Goal: Find specific page/section: Find specific page/section

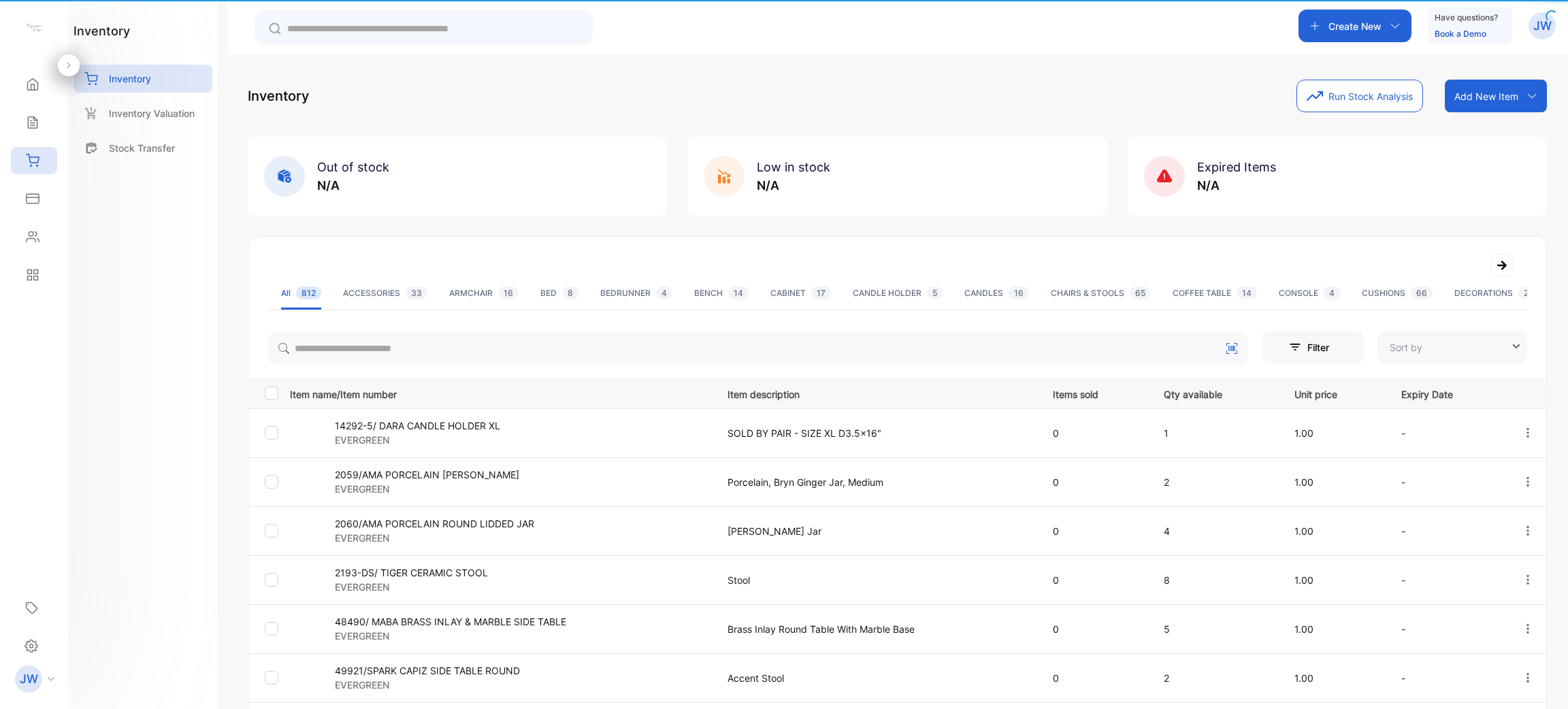
type input "**********"
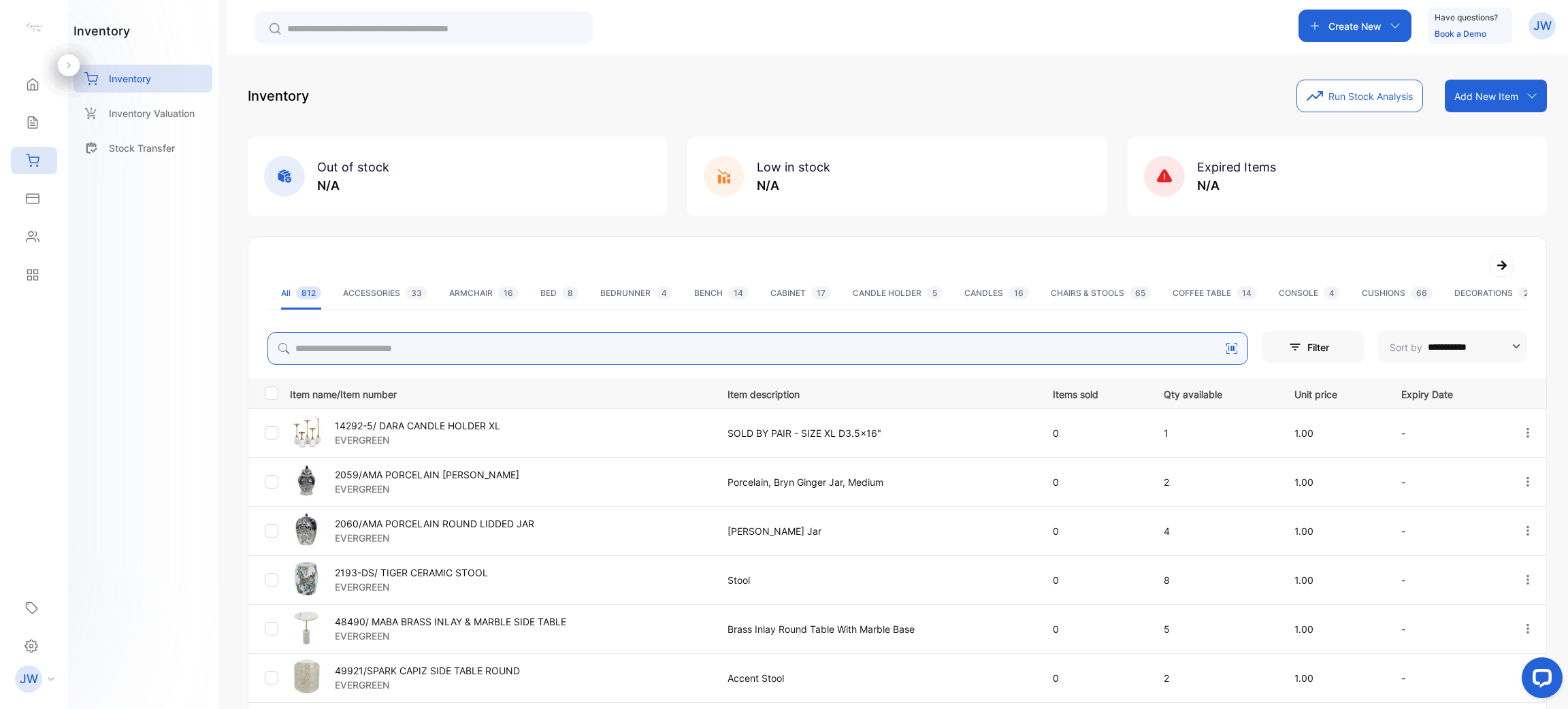
click at [405, 345] on input "search" at bounding box center [758, 348] width 981 height 33
type input "**********"
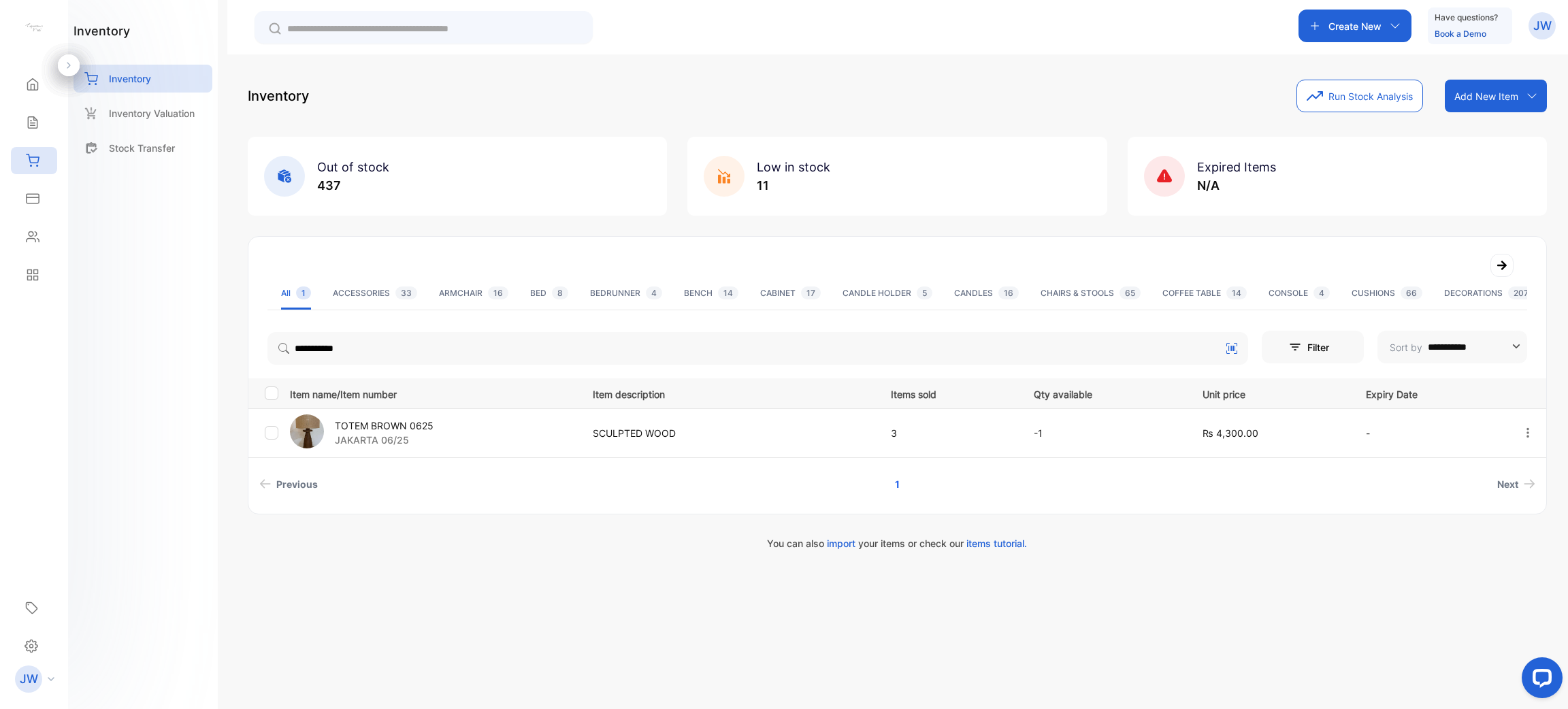
click at [404, 420] on p "TOTEM BROWN 0625" at bounding box center [384, 425] width 99 height 14
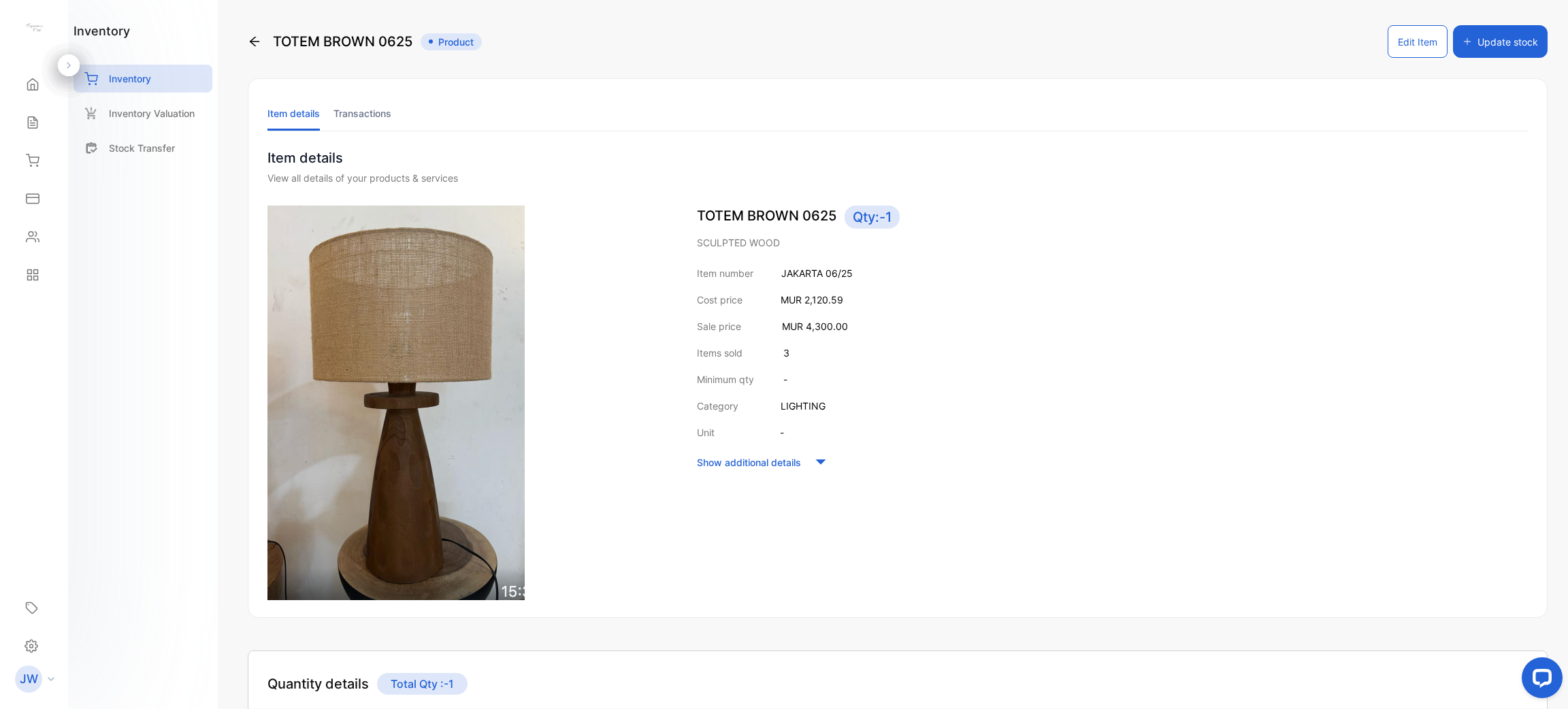
click at [355, 117] on li "Transactions" at bounding box center [362, 112] width 58 height 34
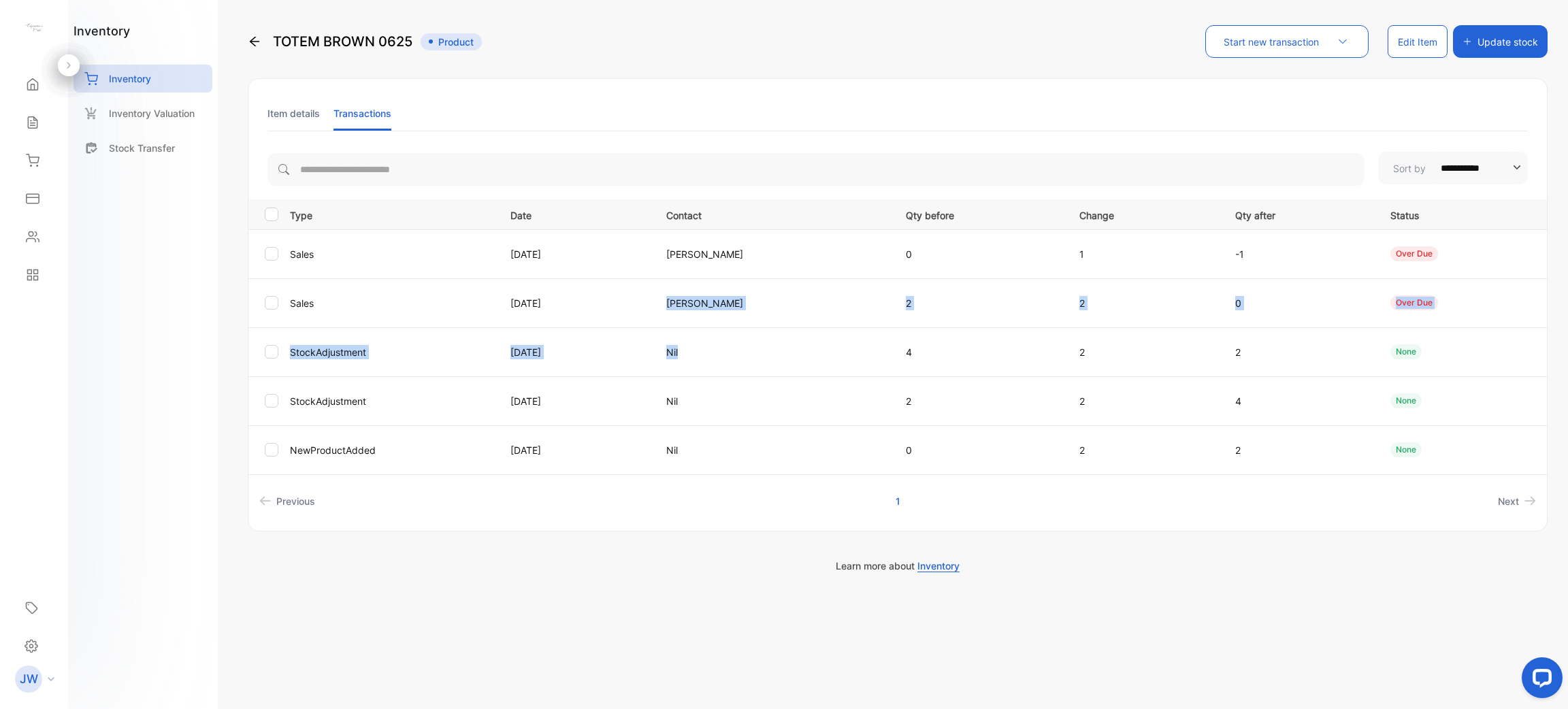
drag, startPoint x: 690, startPoint y: 301, endPoint x: 867, endPoint y: 341, distance: 181.5
click at [867, 341] on tbody "Sales [DATE] [PERSON_NAME] 0 1 -1 over due Sales [DATE] [PERSON_NAME] 2 2 0 ove…" at bounding box center [898, 352] width 1299 height 245
click at [872, 321] on td "[PERSON_NAME]" at bounding box center [770, 303] width 240 height 49
click at [315, 128] on li "Item details" at bounding box center [294, 112] width 52 height 34
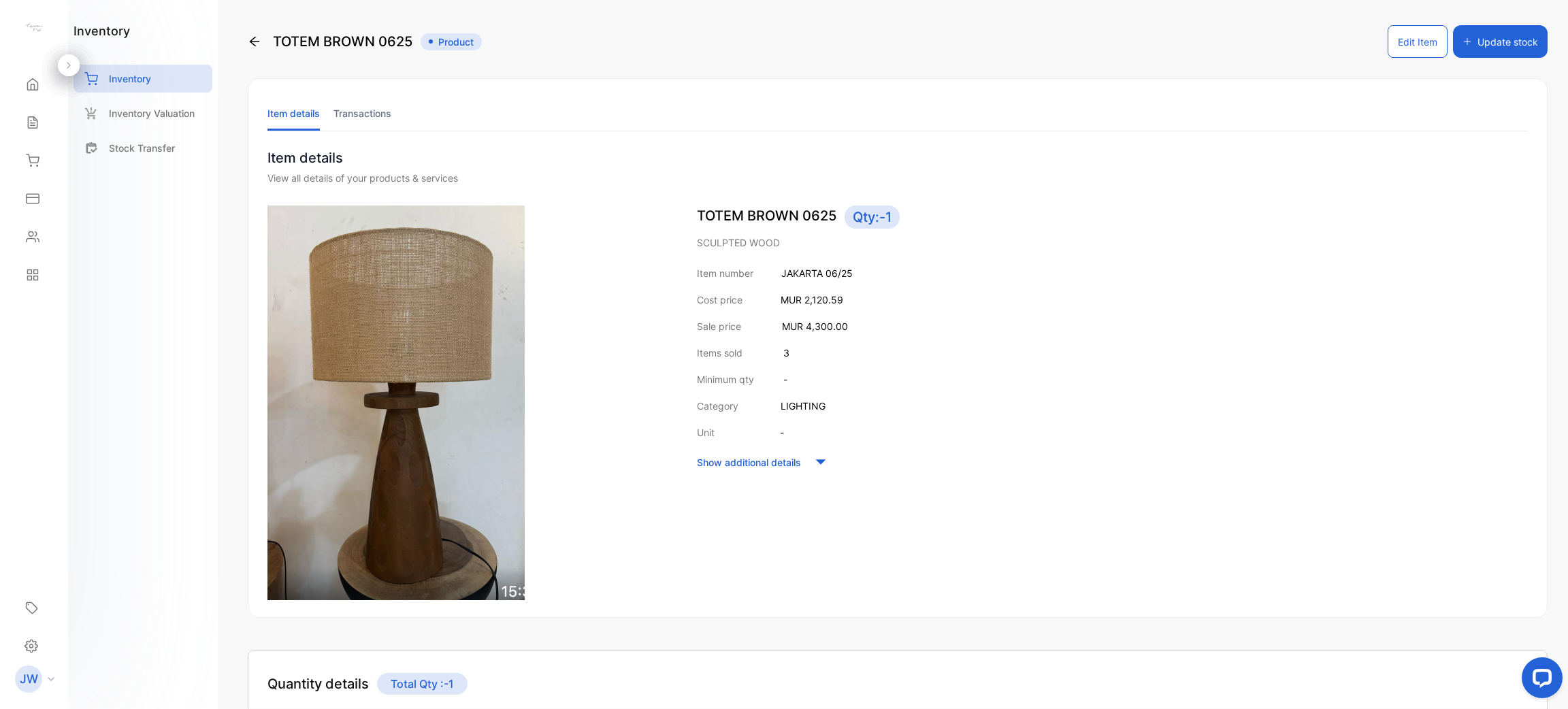
click at [377, 118] on li "Transactions" at bounding box center [362, 112] width 58 height 34
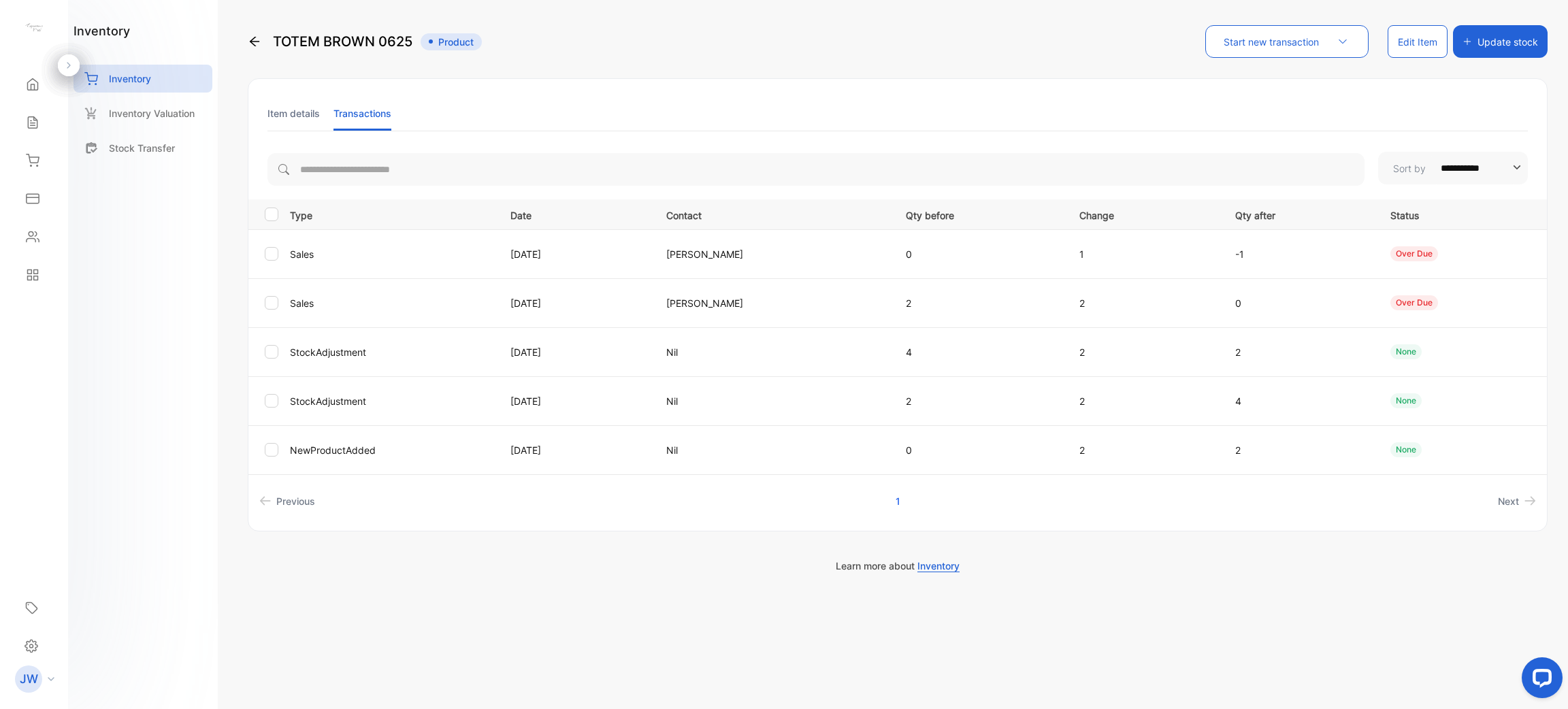
click at [288, 108] on li "Item details" at bounding box center [294, 112] width 52 height 34
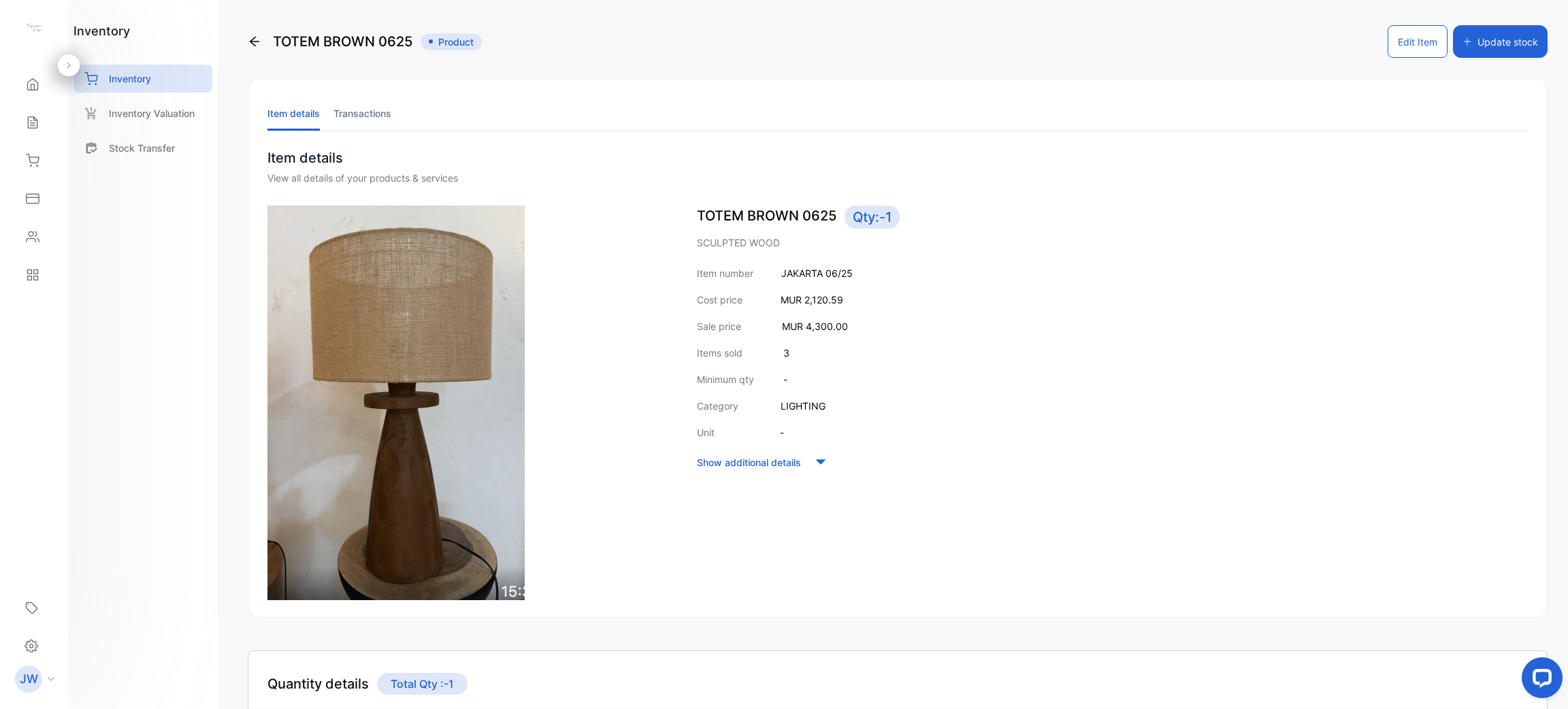
click at [367, 102] on li "Transactions" at bounding box center [362, 112] width 58 height 34
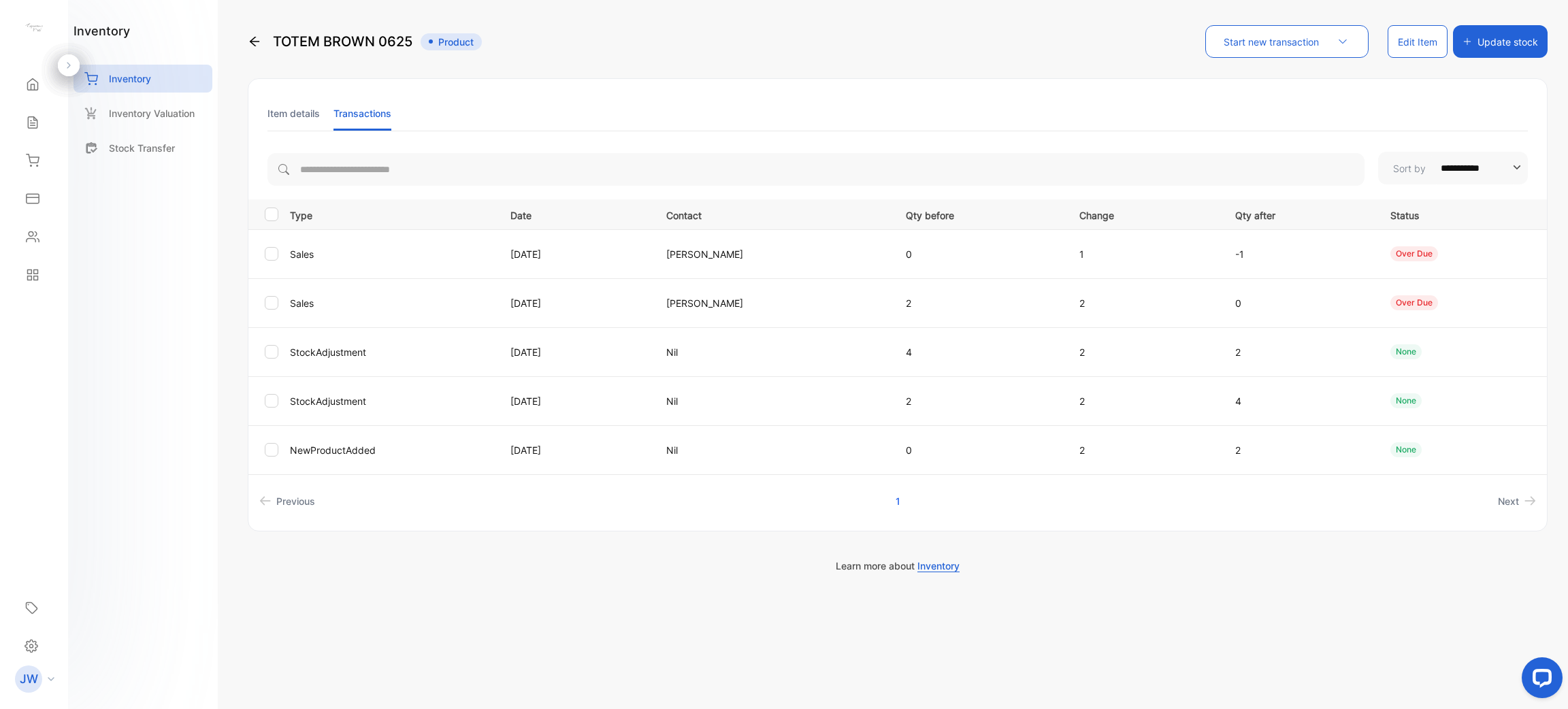
click at [288, 117] on li "Item details" at bounding box center [294, 112] width 52 height 34
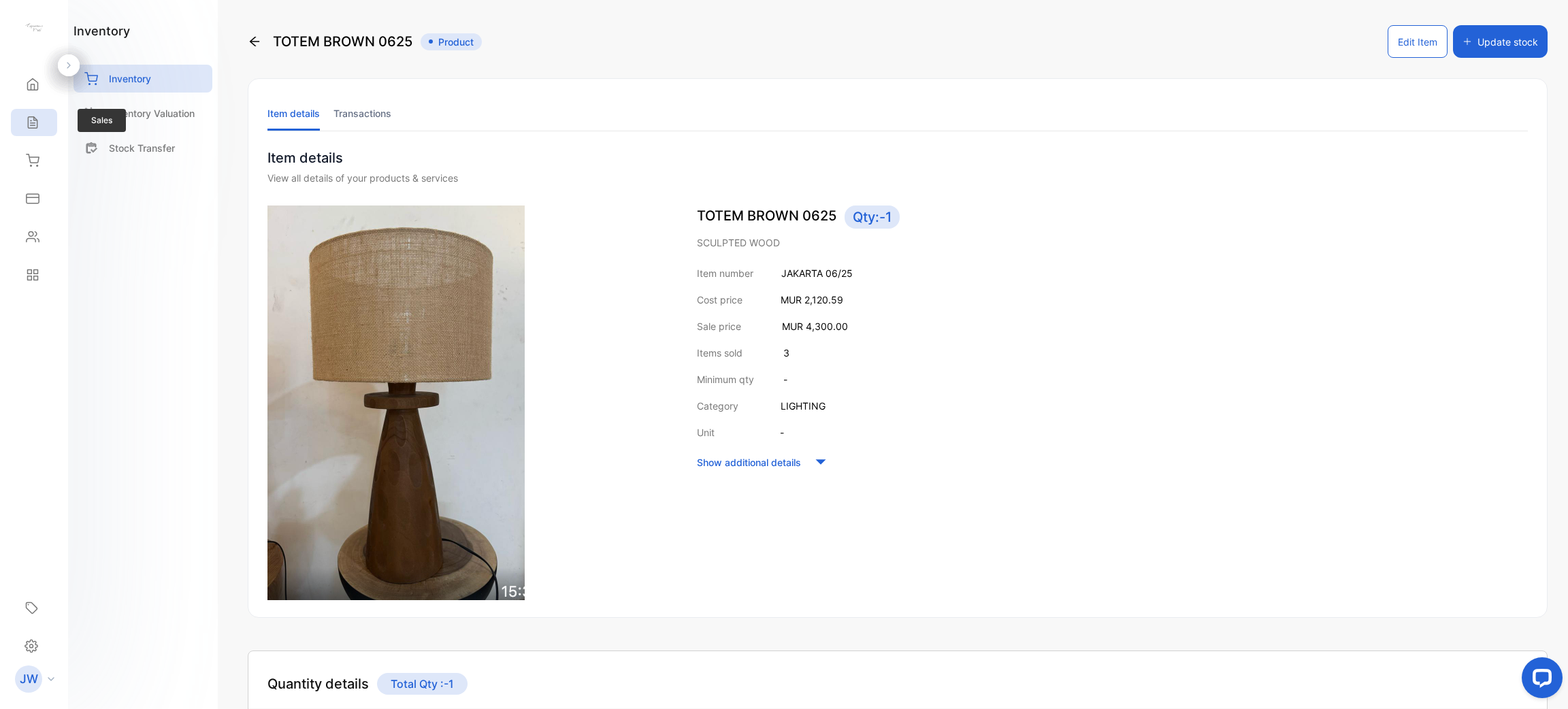
click at [23, 131] on div "Sales" at bounding box center [34, 123] width 46 height 27
